Goal: Connect with others: Connect with others

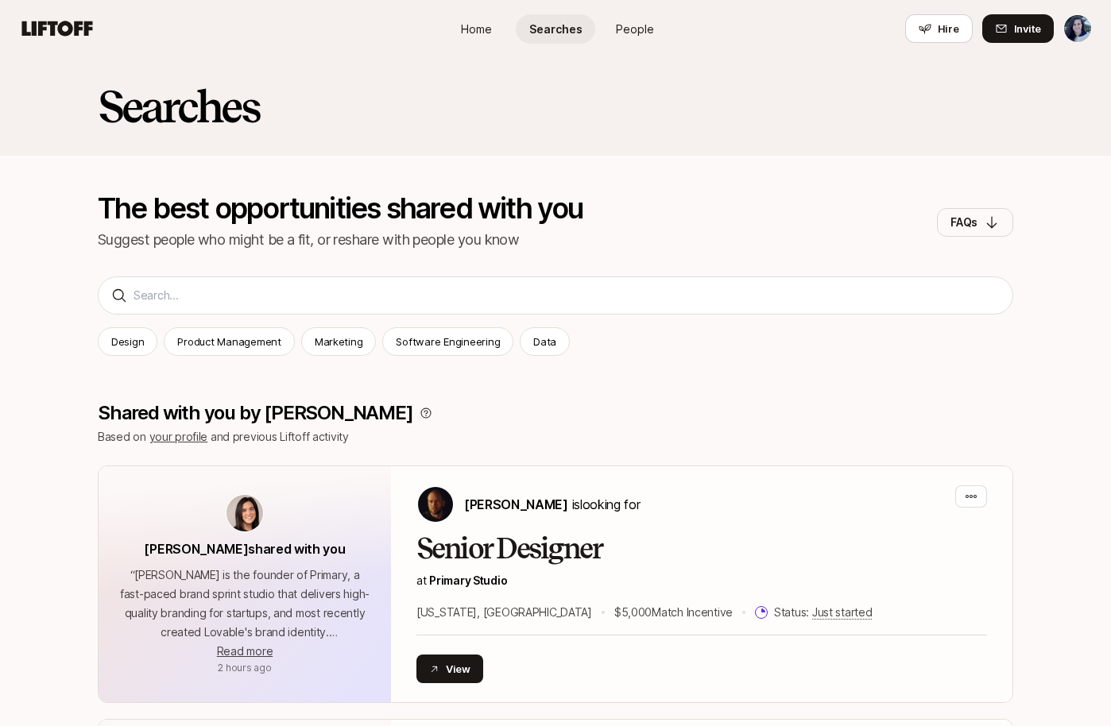
click at [631, 48] on div "Home Searches People Hire" at bounding box center [555, 28] width 238 height 57
click at [631, 41] on link "People" at bounding box center [634, 28] width 79 height 29
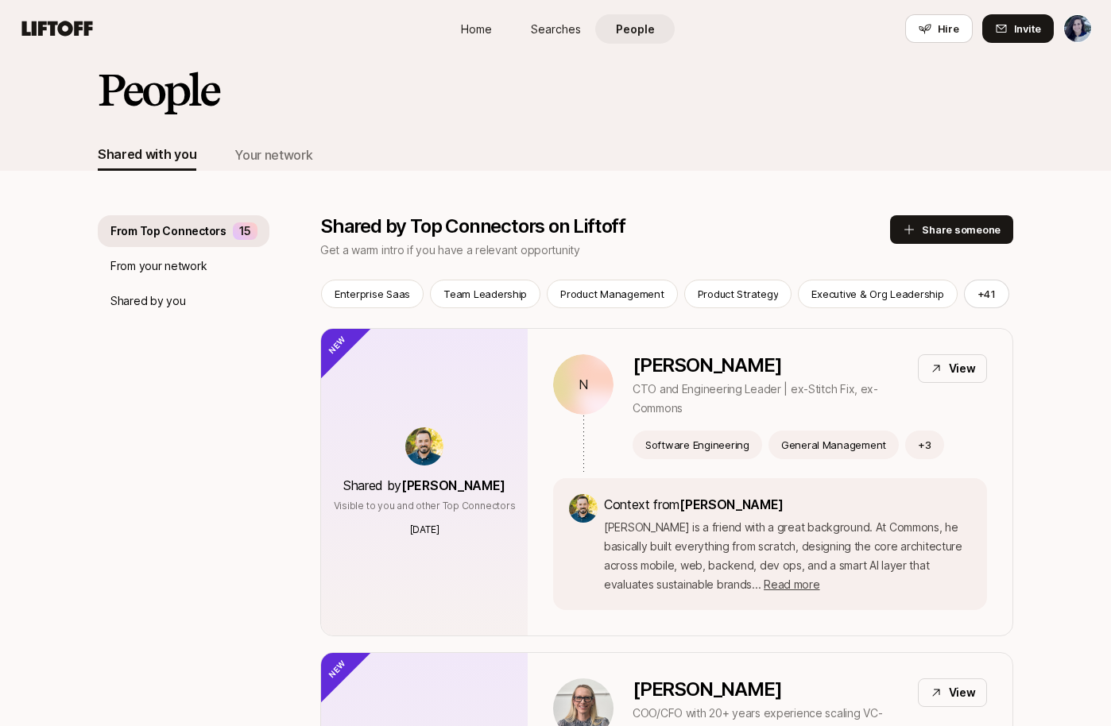
scroll to position [17, 0]
click at [965, 292] on button "+ 41" at bounding box center [986, 293] width 45 height 29
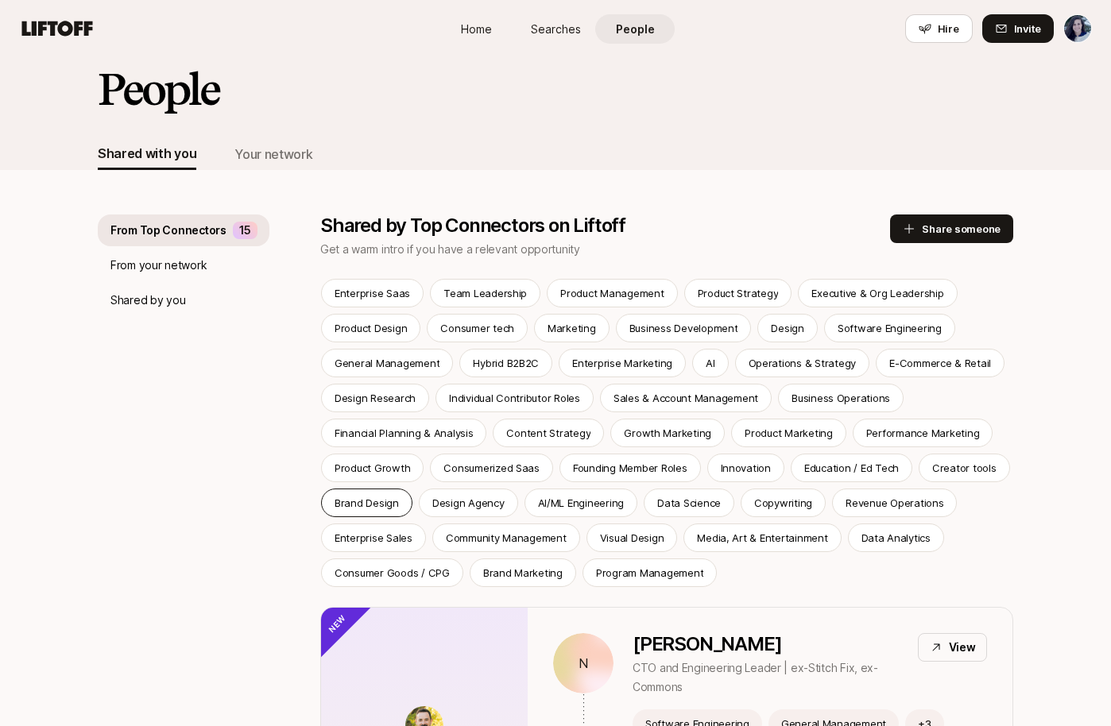
click at [389, 507] on p "Brand Design" at bounding box center [366, 503] width 64 height 16
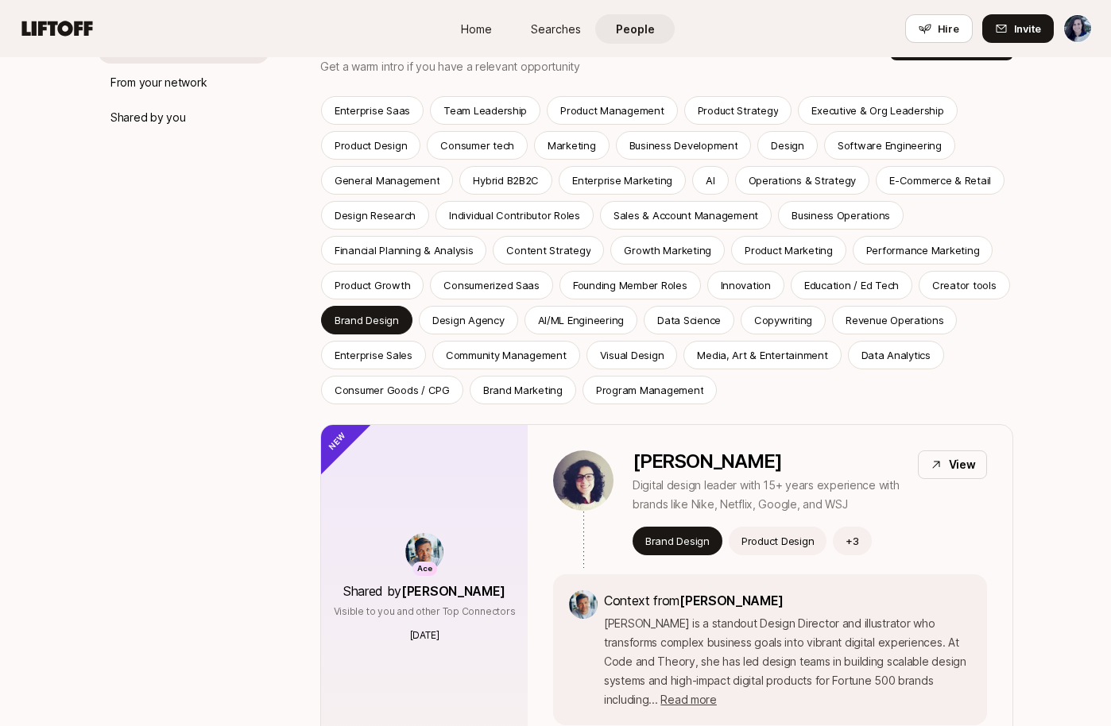
scroll to position [315, 0]
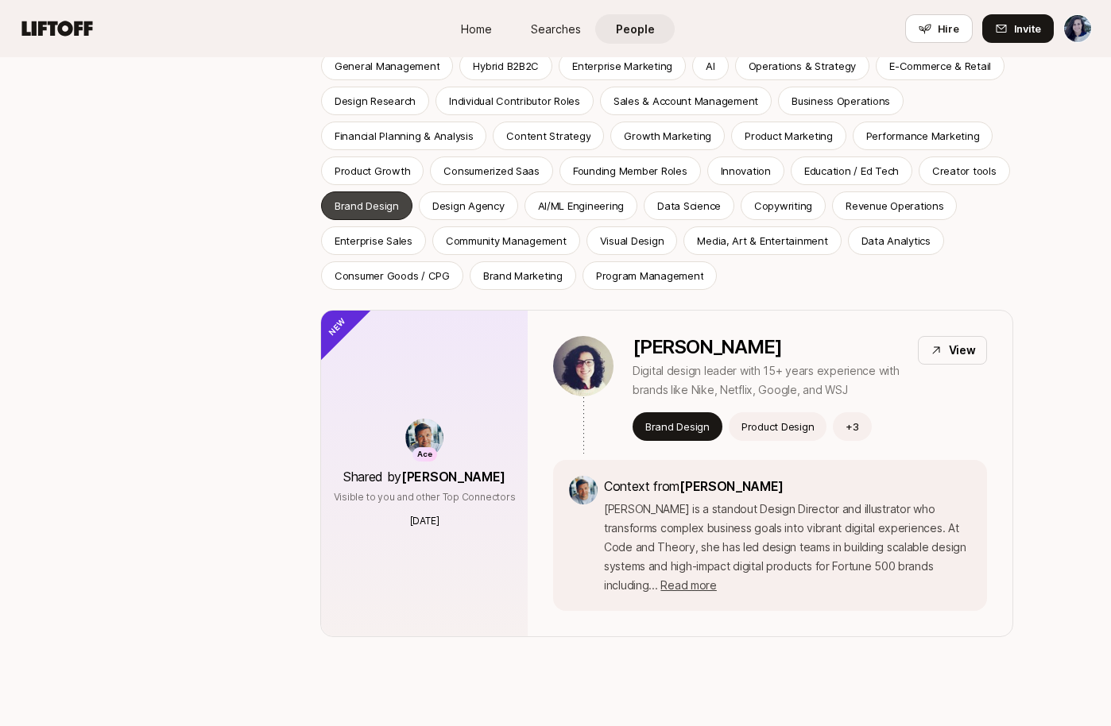
click at [365, 206] on p "Brand Design" at bounding box center [366, 206] width 64 height 16
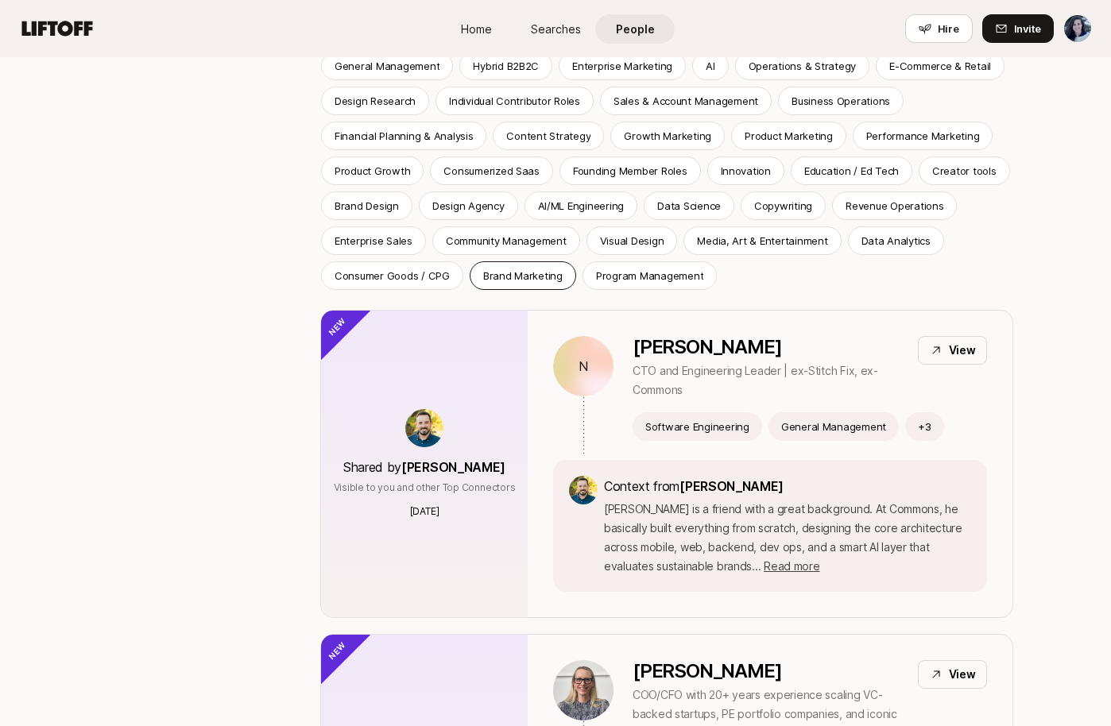
click at [539, 281] on p "Brand Marketing" at bounding box center [522, 276] width 79 height 16
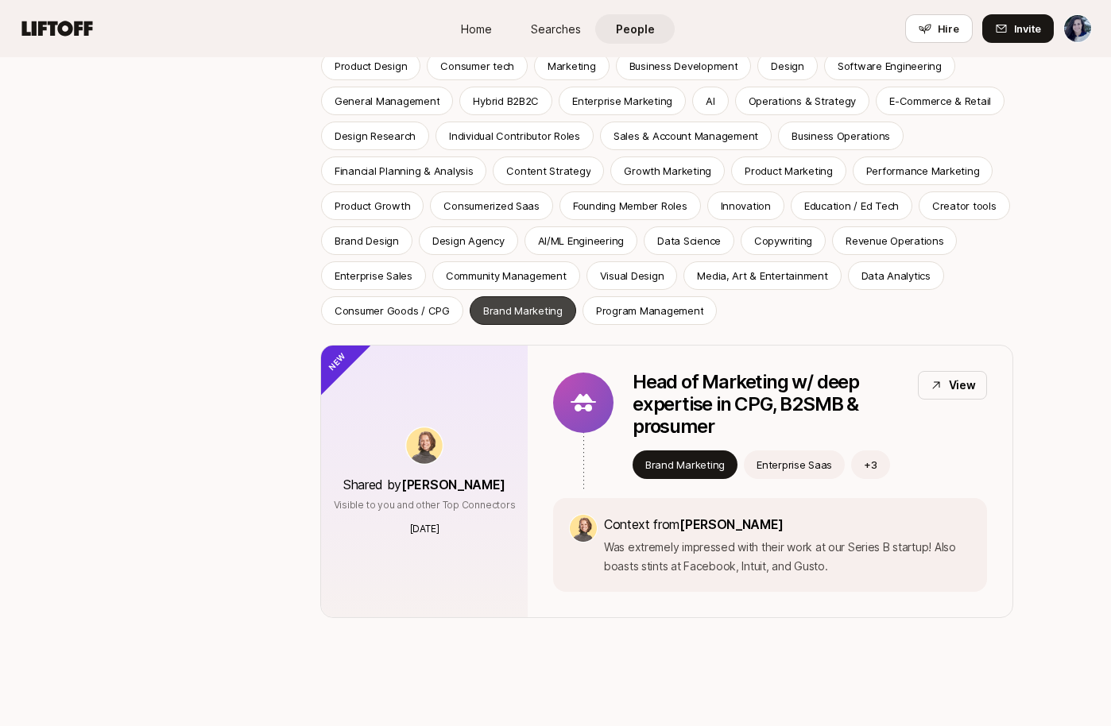
scroll to position [280, 0]
click at [715, 402] on p "Head of Marketing w/ deep expertise in CPG, B2SMB & prosumer" at bounding box center [768, 404] width 272 height 67
click at [788, 249] on div "Copywriting" at bounding box center [782, 240] width 85 height 29
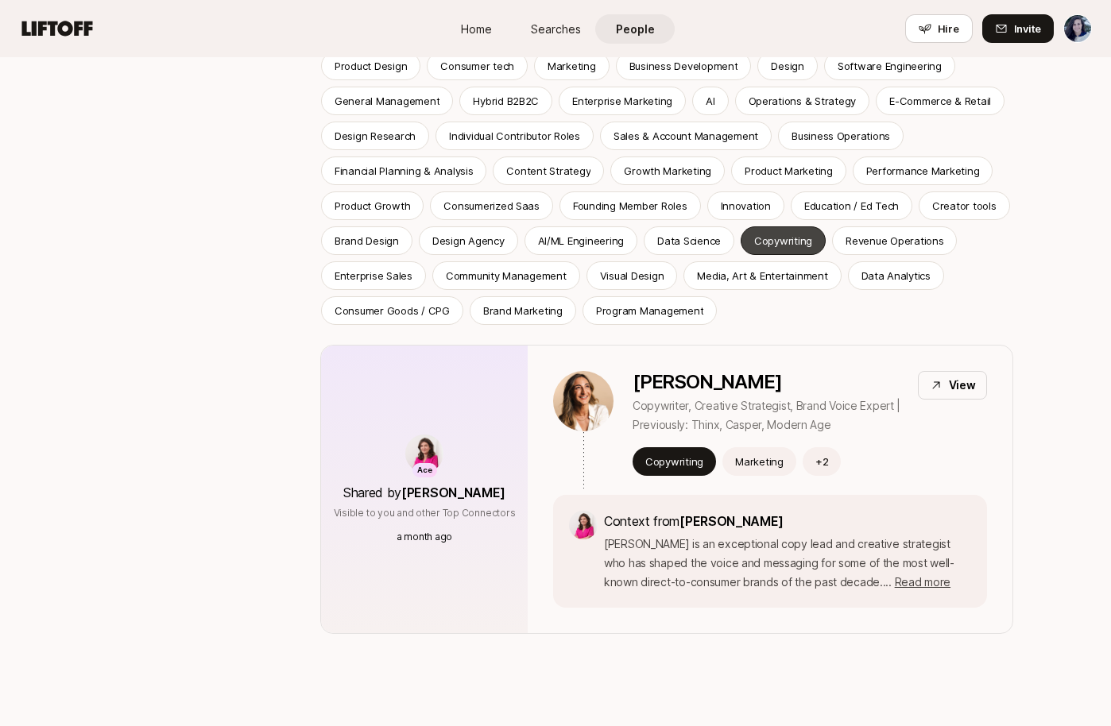
click at [790, 249] on div "Copywriting" at bounding box center [782, 240] width 85 height 29
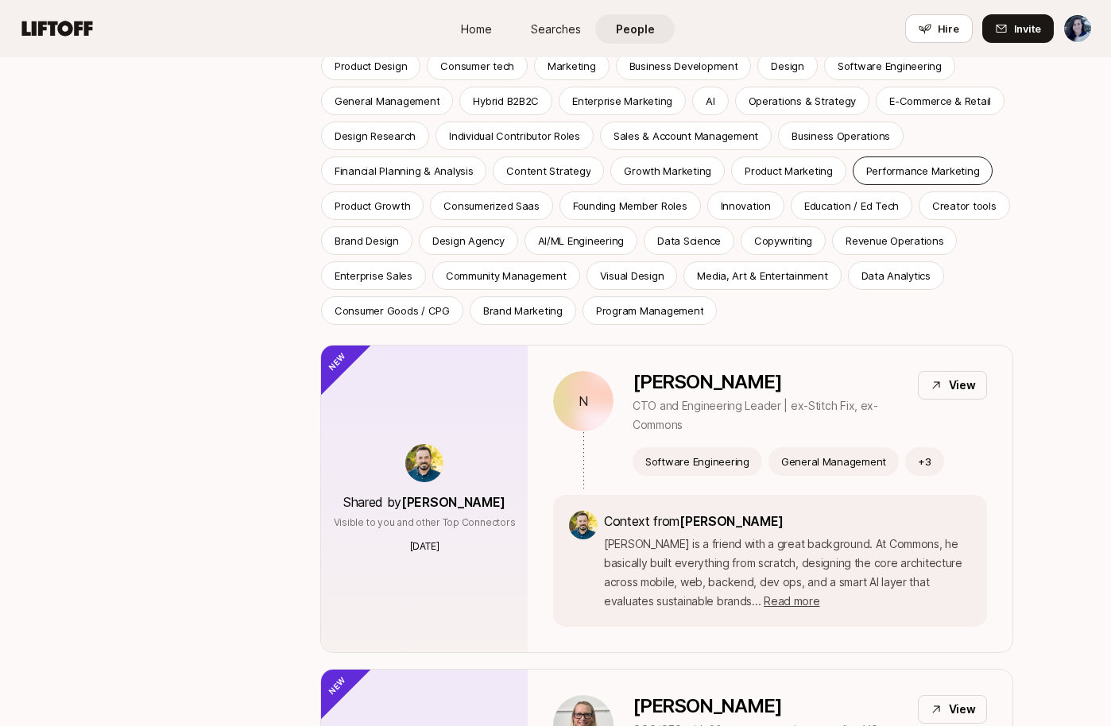
click at [908, 165] on p "Performance Marketing" at bounding box center [923, 171] width 114 height 16
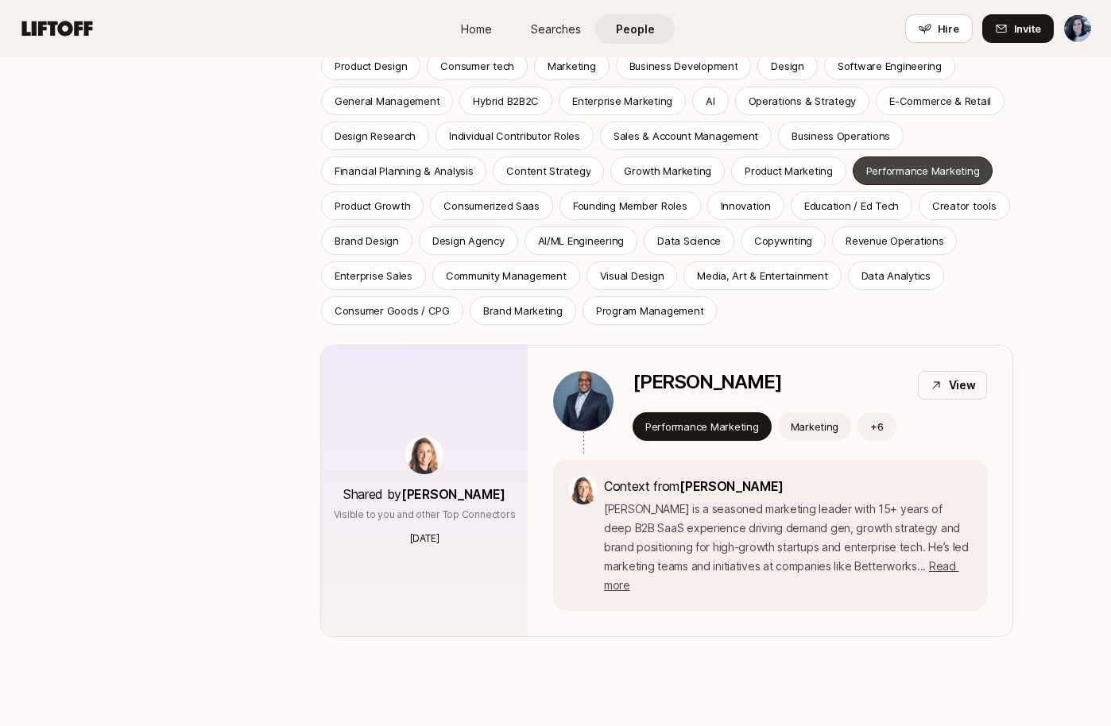
click at [913, 171] on p "Performance Marketing" at bounding box center [923, 171] width 114 height 16
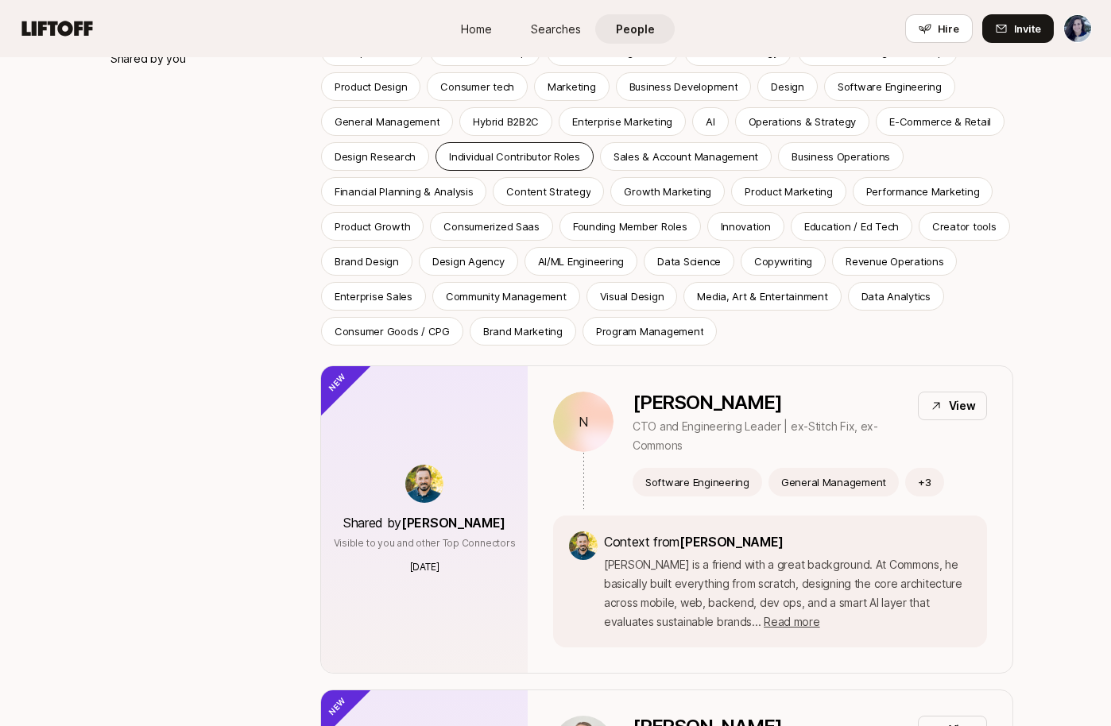
scroll to position [253, 0]
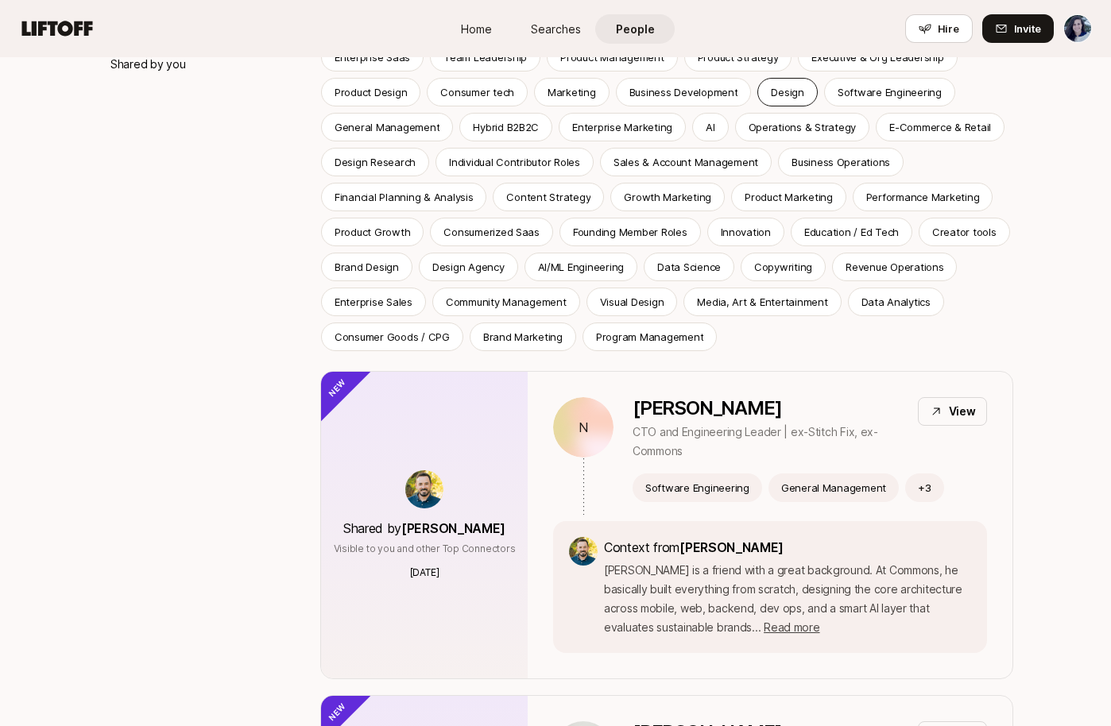
click at [794, 92] on p "Design" at bounding box center [787, 92] width 33 height 16
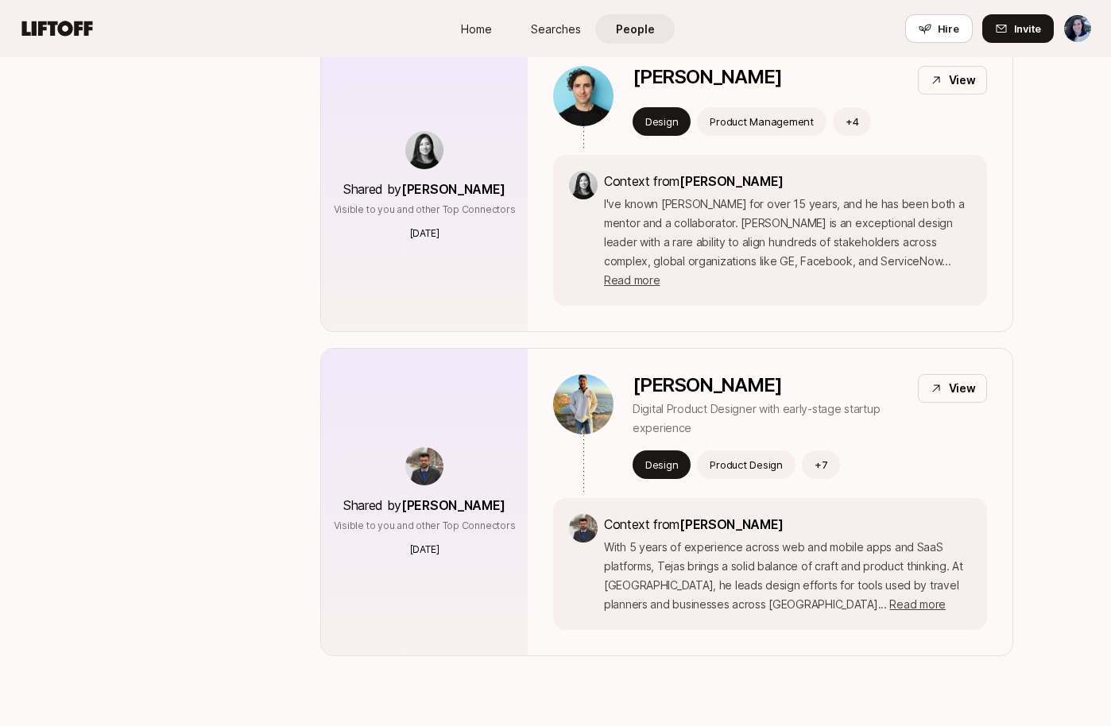
scroll to position [950, 0]
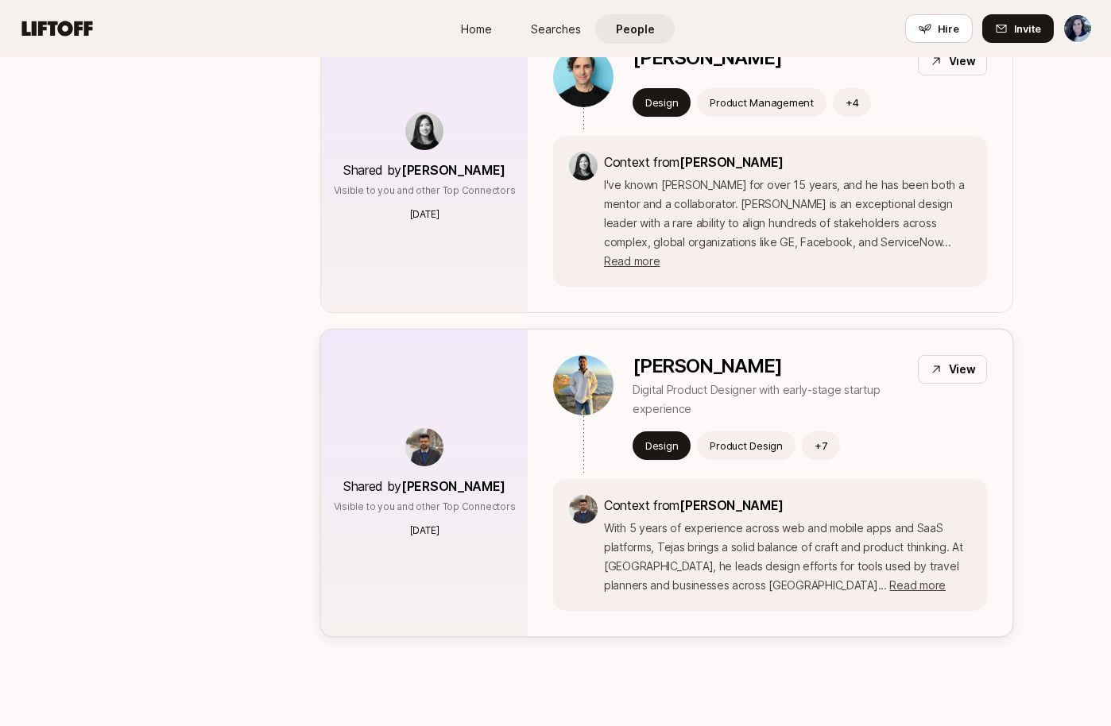
click at [704, 355] on p "[PERSON_NAME]" at bounding box center [768, 366] width 272 height 22
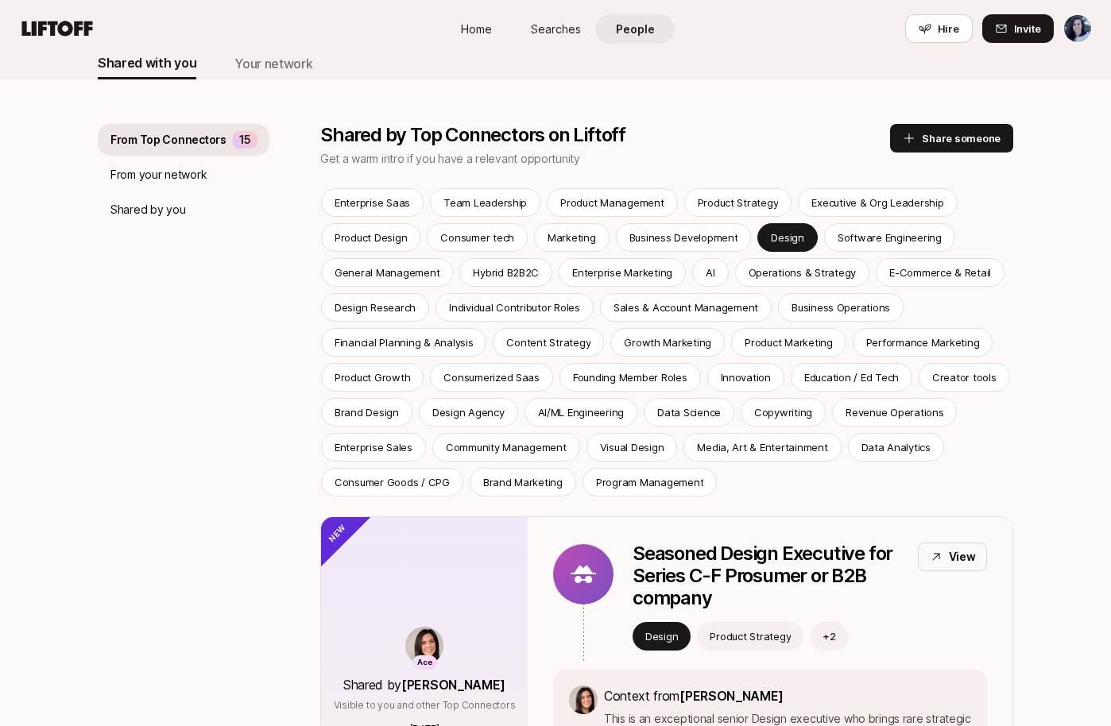
scroll to position [106, 0]
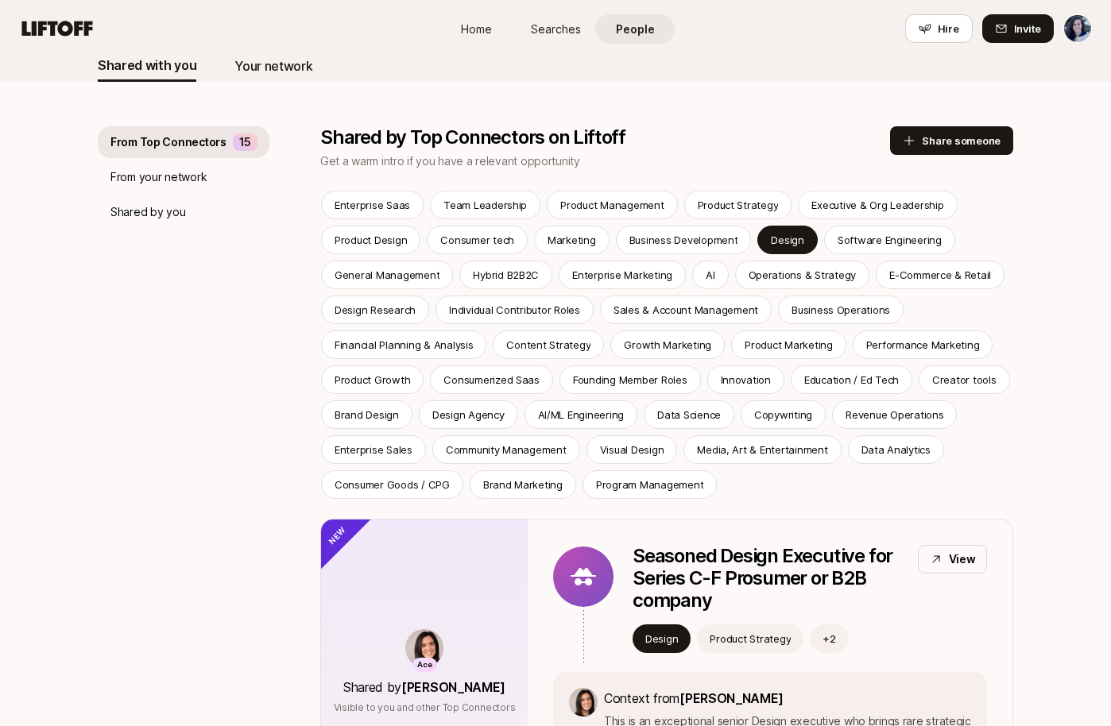
click at [285, 64] on div "Your network" at bounding box center [273, 66] width 78 height 21
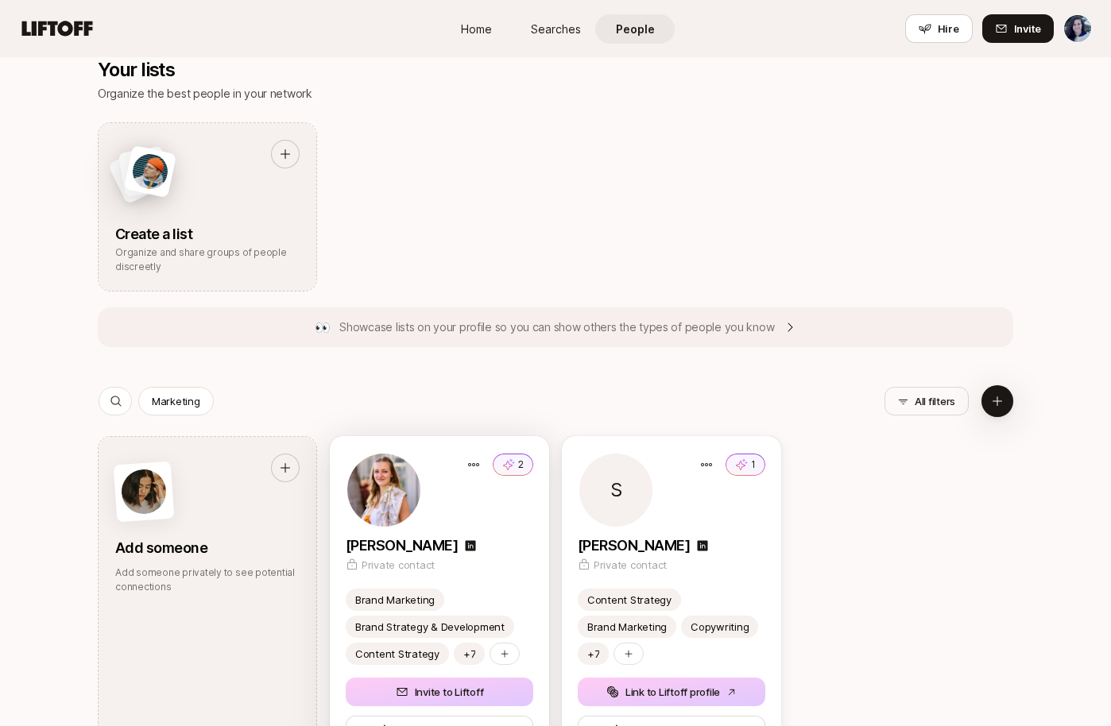
scroll to position [479, 0]
click at [563, 33] on span "Searches" at bounding box center [556, 29] width 50 height 17
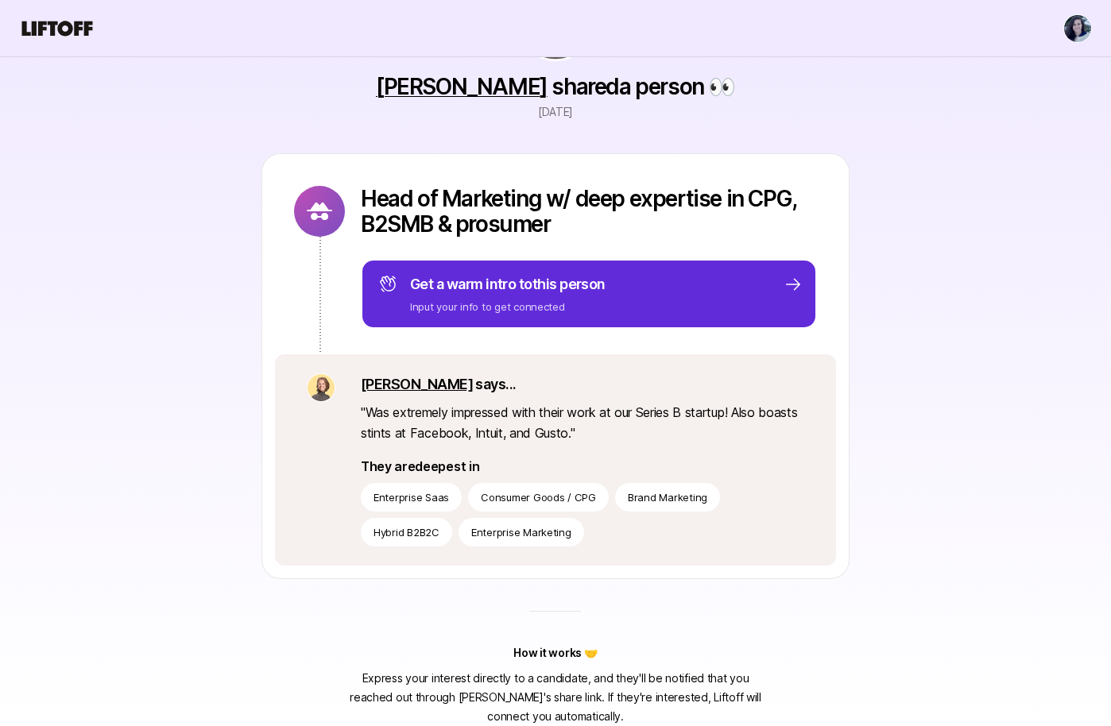
scroll to position [123, 0]
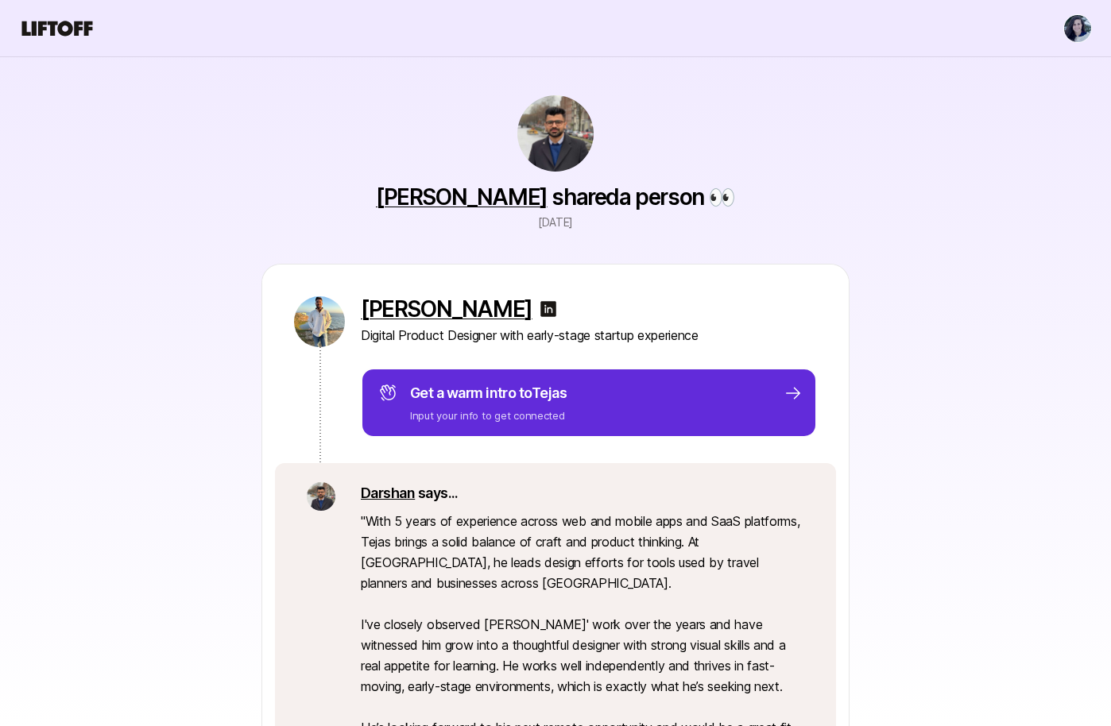
click at [539, 307] on img at bounding box center [548, 308] width 19 height 19
